Goal: Find specific page/section: Find specific page/section

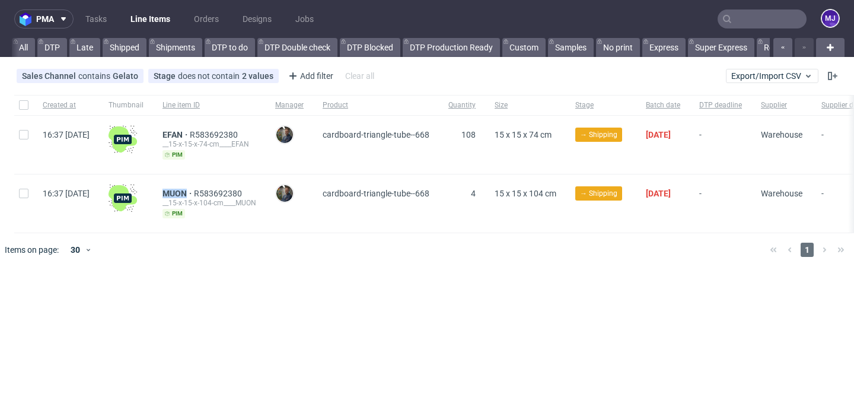
scroll to position [0, 2073]
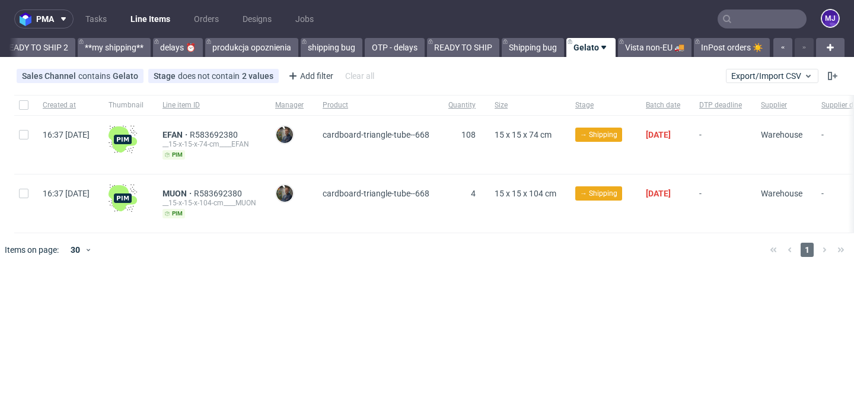
click at [187, 188] on div "MUON R583692380 __15-x-15-x-104-cm____MUON pim" at bounding box center [209, 203] width 113 height 58
drag, startPoint x: 187, startPoint y: 192, endPoint x: 217, endPoint y: 192, distance: 29.1
click at [217, 192] on div "MUON R583692380 __15-x-15-x-104-cm____MUON pim" at bounding box center [209, 203] width 113 height 58
copy span "MUON"
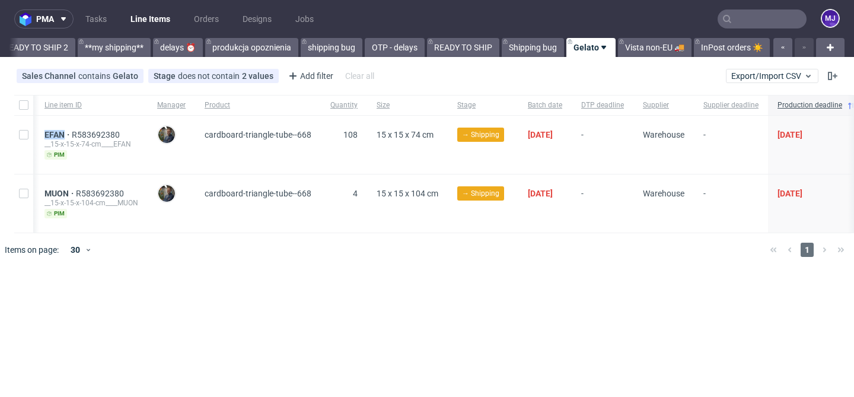
scroll to position [0, 0]
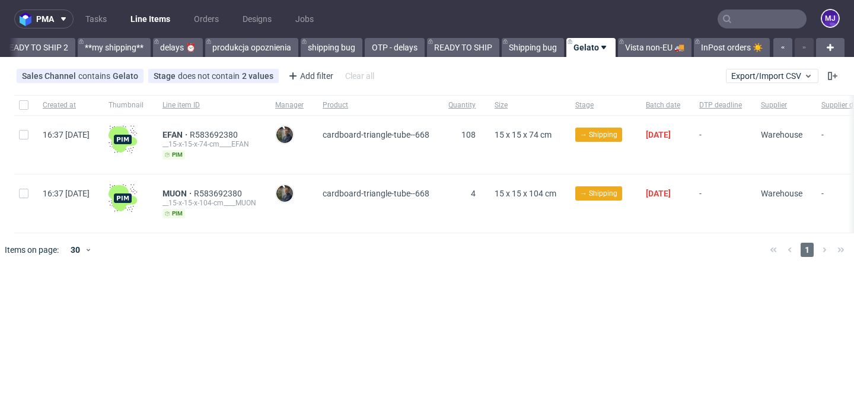
click at [429, 83] on div "Sales Channel contains Gelato Stage does not contain 2 values Cancelled, Shippe…" at bounding box center [427, 76] width 854 height 28
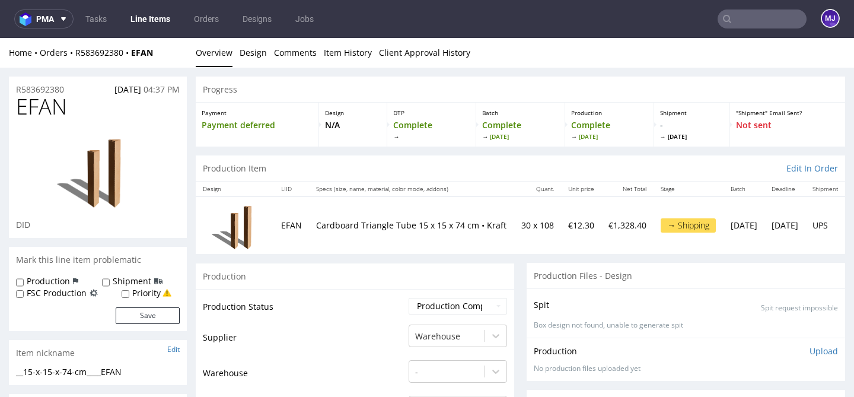
click at [379, 219] on p "Cardboard Triangle Tube 15 x 15 x 74 cm • Kraft" at bounding box center [411, 225] width 191 height 12
copy p "Triangle"
drag, startPoint x: 71, startPoint y: 106, endPoint x: 0, endPoint y: 106, distance: 70.6
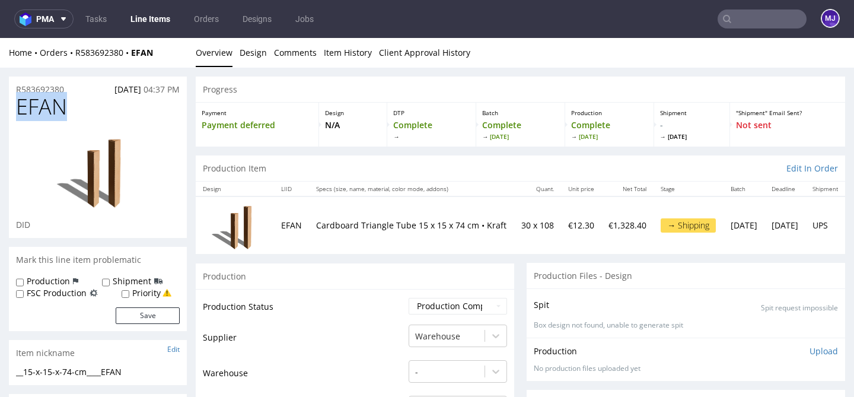
copy span "EFAN"
drag, startPoint x: 163, startPoint y: 55, endPoint x: 77, endPoint y: 55, distance: 86.0
click at [77, 55] on div "Home Orders R583692380 EFAN" at bounding box center [98, 53] width 178 height 12
copy div "R583692380 EFAN"
click at [171, 54] on div "Home Orders R583692380 EFAN" at bounding box center [98, 53] width 178 height 12
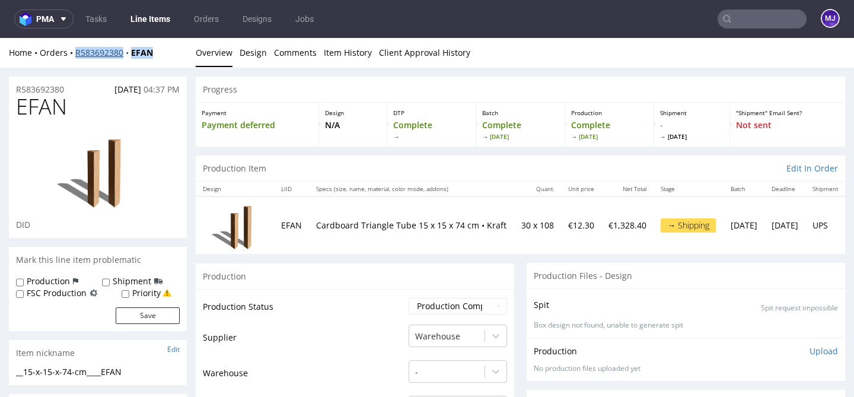
drag, startPoint x: 165, startPoint y: 54, endPoint x: 77, endPoint y: 54, distance: 88.4
click at [77, 54] on div "Home Orders R583692380 EFAN" at bounding box center [98, 53] width 178 height 12
copy div "R583692380 EFAN"
